Goal: Task Accomplishment & Management: Manage account settings

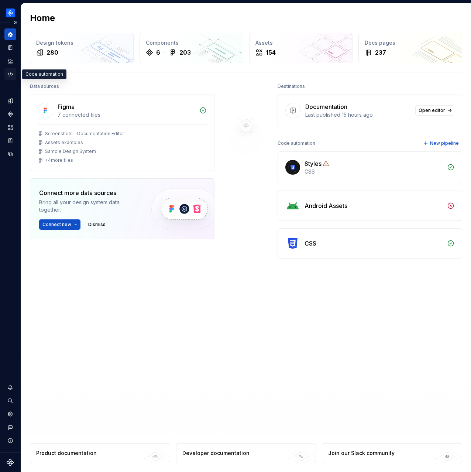
click at [11, 75] on icon "Code automation" at bounding box center [10, 74] width 7 height 7
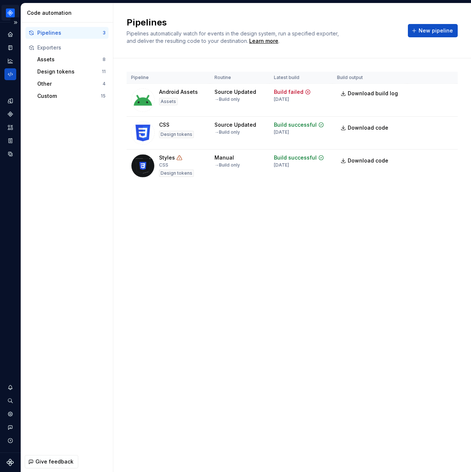
click at [10, 12] on html "Product documentation B Dataset Default Code automation Pipelines 3 Exporters A…" at bounding box center [235, 236] width 471 height 472
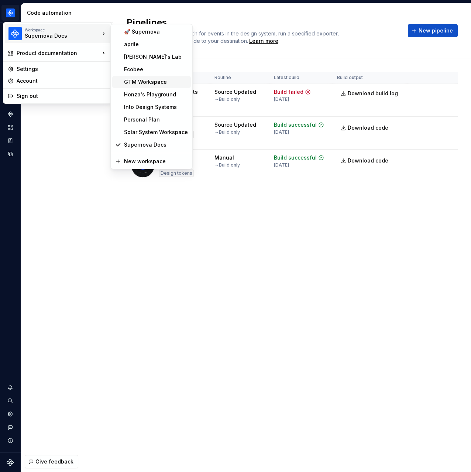
click at [171, 85] on div "GTM Workspace" at bounding box center [156, 81] width 64 height 7
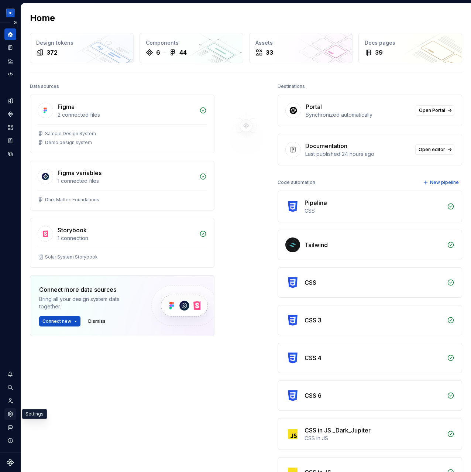
click at [11, 412] on icon "Settings" at bounding box center [10, 413] width 5 height 5
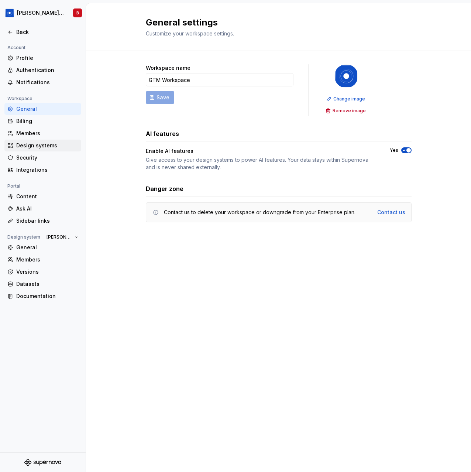
click at [59, 144] on div "Design systems" at bounding box center [47, 145] width 62 height 7
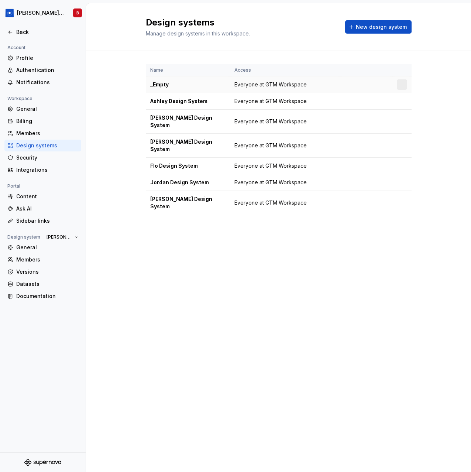
click at [402, 85] on div at bounding box center [402, 84] width 10 height 10
click at [402, 83] on html "[PERSON_NAME] Design System B Back Account Profile Authentication Notifications…" at bounding box center [235, 236] width 471 height 472
click at [405, 114] on div "Design system settings" at bounding box center [426, 111] width 85 height 12
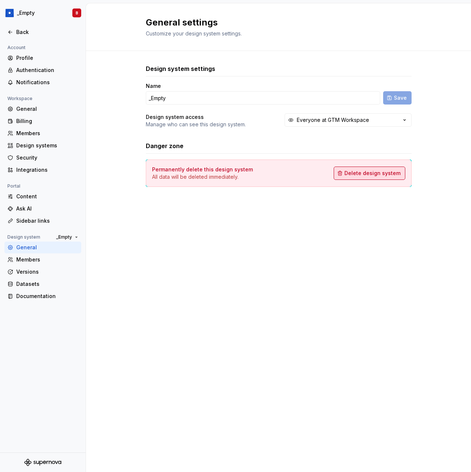
click at [376, 171] on span "Delete design system" at bounding box center [373, 172] width 56 height 7
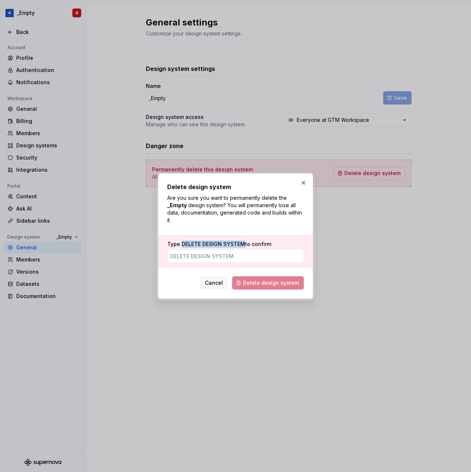
drag, startPoint x: 181, startPoint y: 244, endPoint x: 244, endPoint y: 246, distance: 63.2
click at [244, 246] on label "Type DELETE DESIGN SYSTEM to confirm" at bounding box center [219, 243] width 104 height 7
copy span "DELETE DESIGN SYSTEM"
click at [236, 258] on input "Type DELETE DESIGN SYSTEM to confirm" at bounding box center [235, 255] width 137 height 13
paste input "DELETE DESIGN SYSTEM"
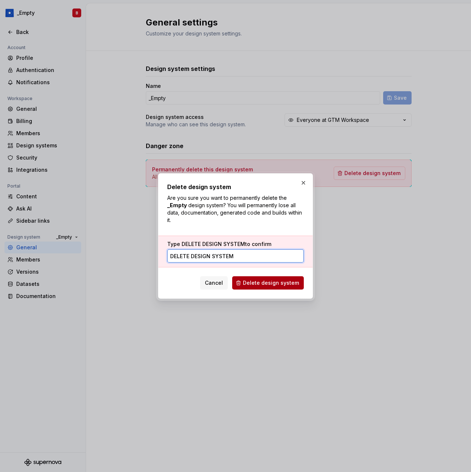
type input "DELETE DESIGN SYSTEM"
click at [261, 286] on span "Delete design system" at bounding box center [271, 282] width 56 height 7
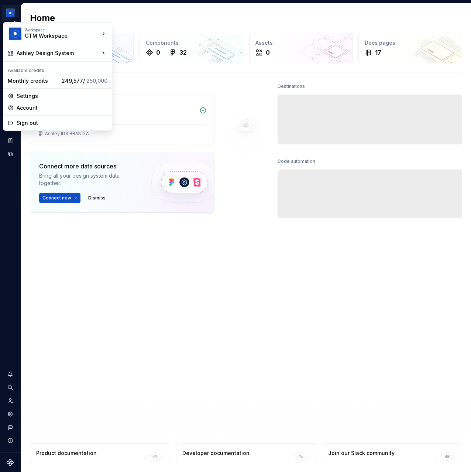
click at [15, 15] on html "Ashley Design System B Dataset Brand A Home Design tokens 183 Components 0 32 A…" at bounding box center [235, 236] width 471 height 472
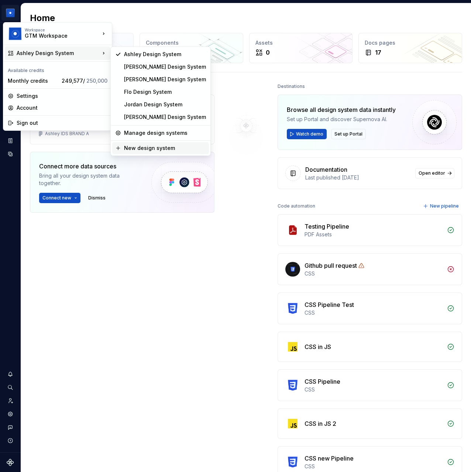
click at [154, 146] on div "New design system" at bounding box center [165, 147] width 82 height 7
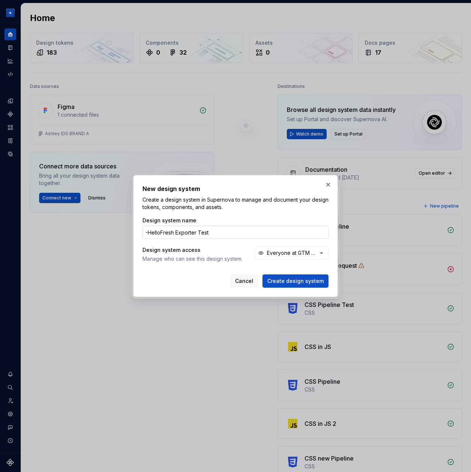
click at [148, 235] on input "-HelloFresh Exporter Test" at bounding box center [236, 232] width 186 height 13
click at [173, 233] on input "_HelloFresh Exporter Test" at bounding box center [236, 232] width 186 height 13
type input "_HF Exporter Test"
click at [291, 250] on div "Everyone at GTM Workspace" at bounding box center [292, 252] width 51 height 7
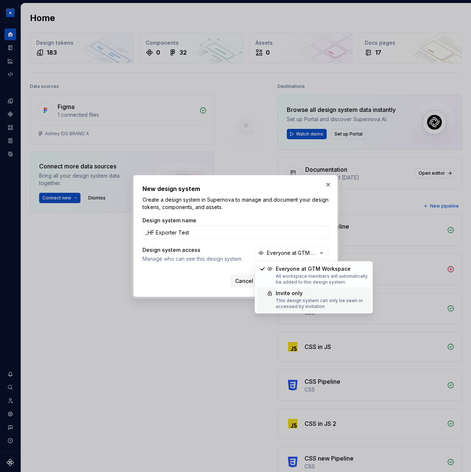
click at [302, 305] on div "This design system can only be seen or accessed by invitation" at bounding box center [322, 304] width 92 height 12
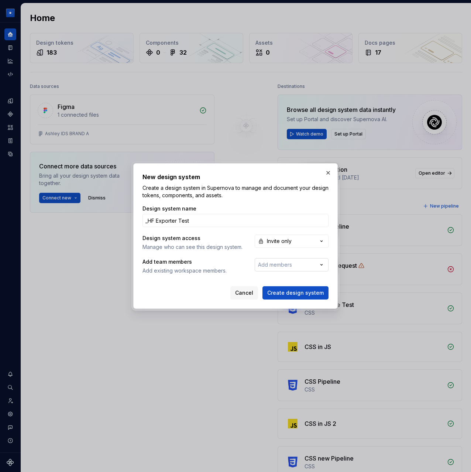
click at [288, 271] on button "Add members" at bounding box center [292, 264] width 74 height 13
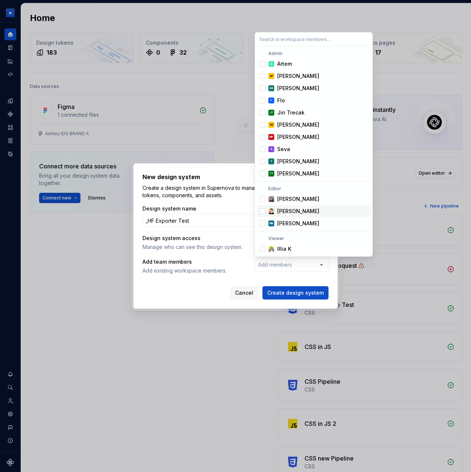
click at [211, 262] on div "New design system Create a design system in Supernova to manage and document yo…" at bounding box center [235, 236] width 471 height 472
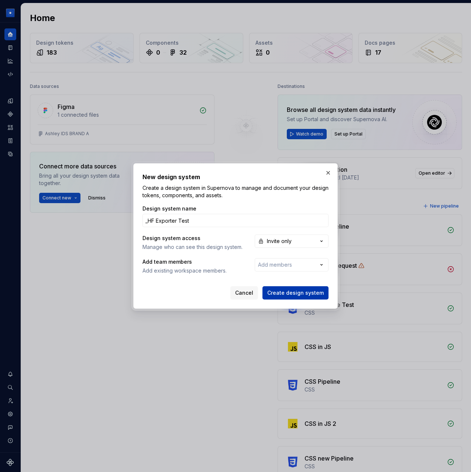
click at [283, 294] on span "Create design system" at bounding box center [295, 292] width 56 height 7
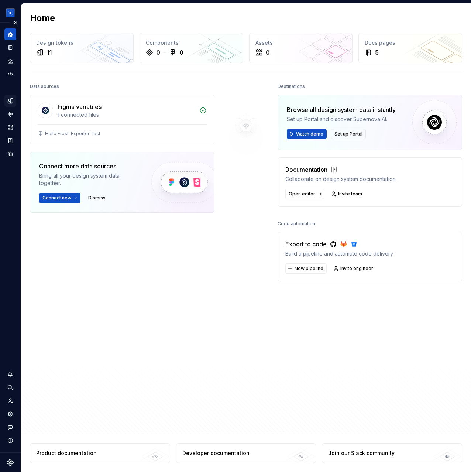
click at [11, 102] on icon "Design tokens" at bounding box center [12, 100] width 2 height 5
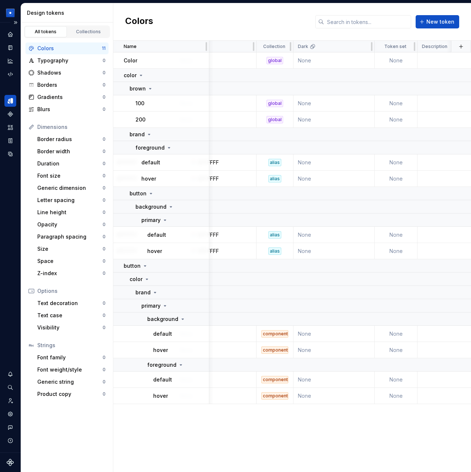
scroll to position [0, 197]
click at [365, 48] on html "_HF Exporter Test B Design system data Design tokens All tokens Collections Col…" at bounding box center [235, 236] width 471 height 472
click at [371, 104] on div "Delete theme" at bounding box center [392, 103] width 63 height 12
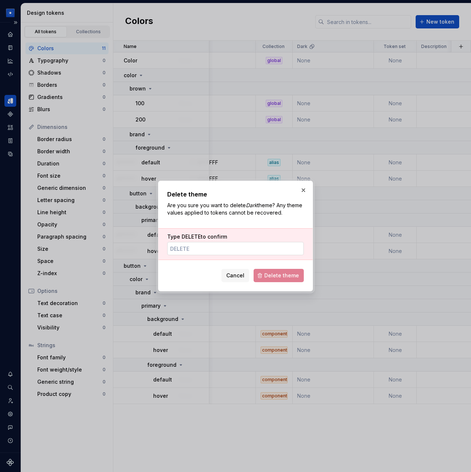
click at [240, 249] on input "Type DELETE to confirm" at bounding box center [235, 248] width 137 height 13
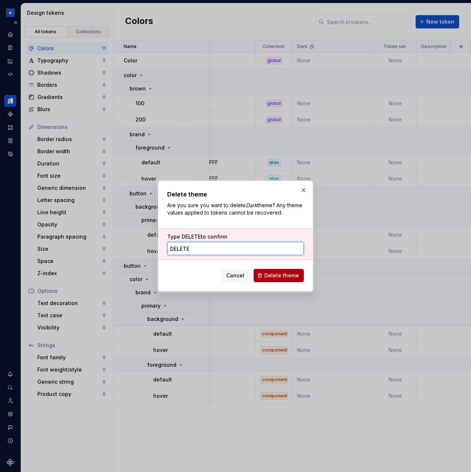
type input "DELETE"
click at [288, 274] on span "Delete theme" at bounding box center [281, 275] width 35 height 7
